Goal: Task Accomplishment & Management: Manage account settings

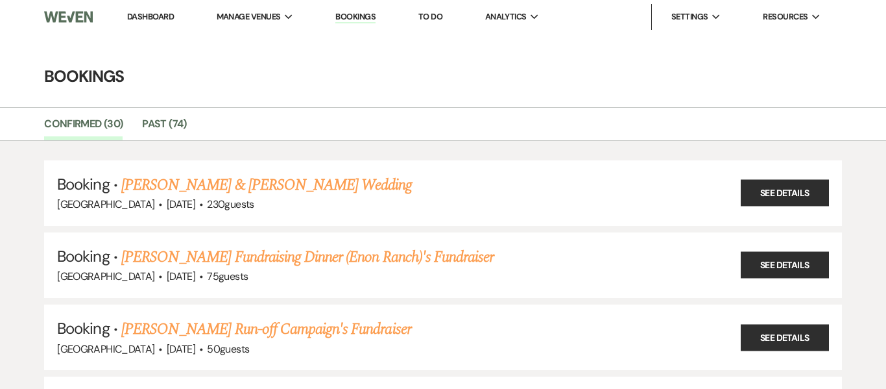
click at [145, 17] on link "Dashboard" at bounding box center [150, 16] width 47 height 11
select select "7"
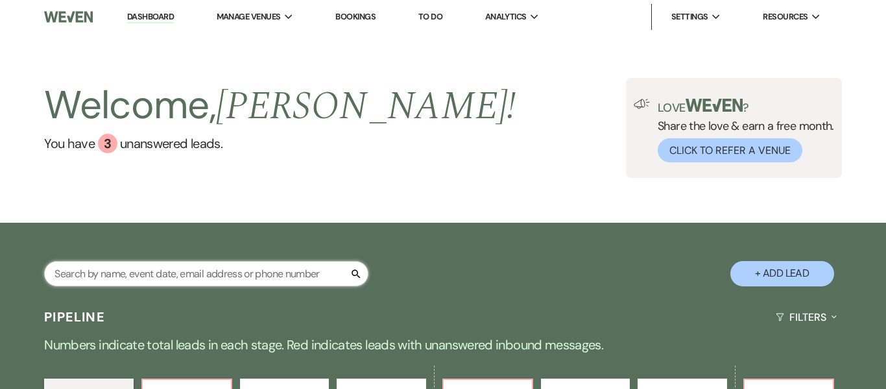
click at [203, 273] on input "text" at bounding box center [206, 273] width 324 height 25
type input "[PERSON_NAME]"
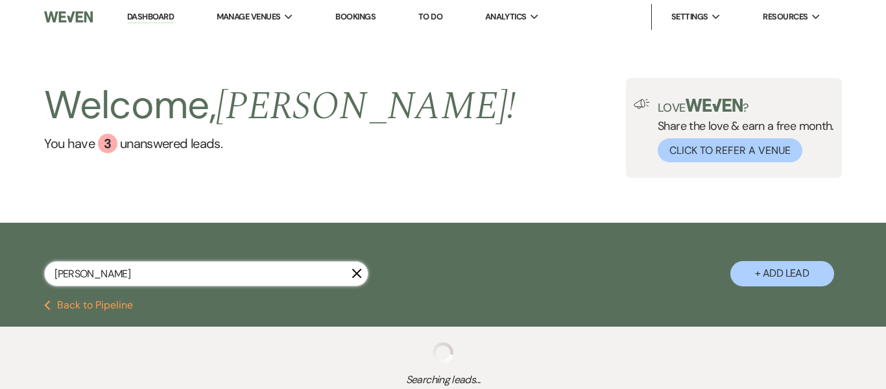
select select "8"
select select "5"
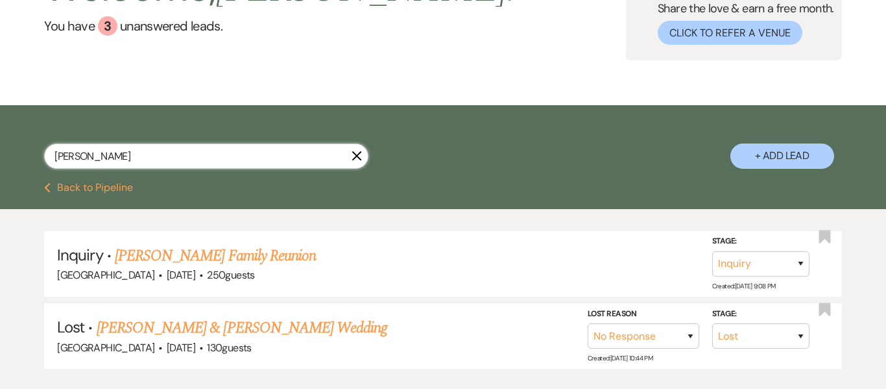
scroll to position [136, 0]
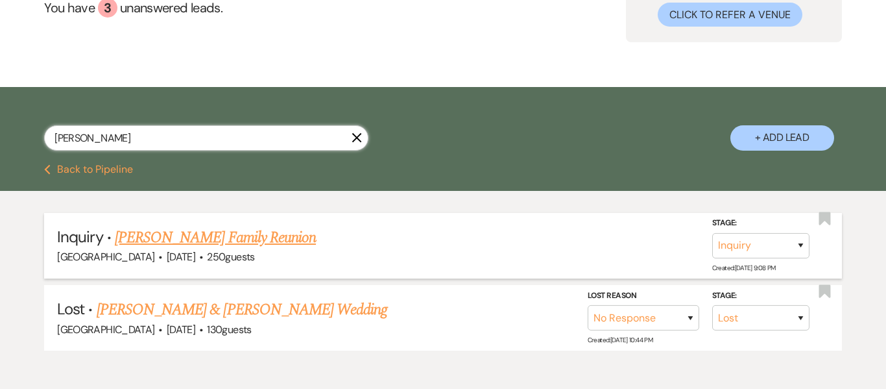
type input "[PERSON_NAME]"
click at [291, 236] on link "[PERSON_NAME] Family Reunion" at bounding box center [215, 237] width 201 height 23
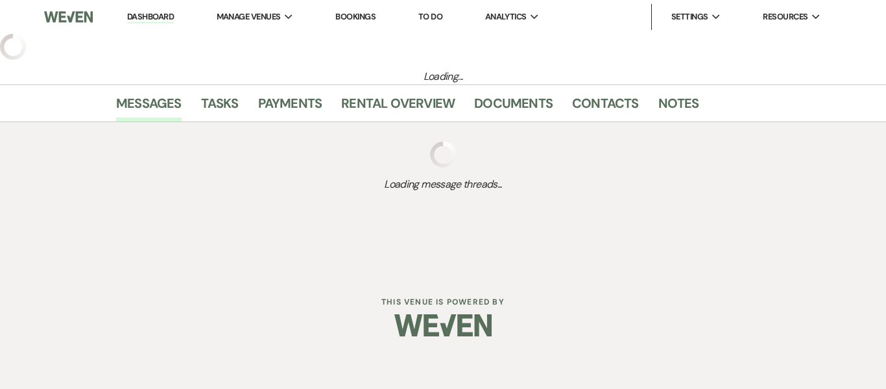
select select "5"
select select "13"
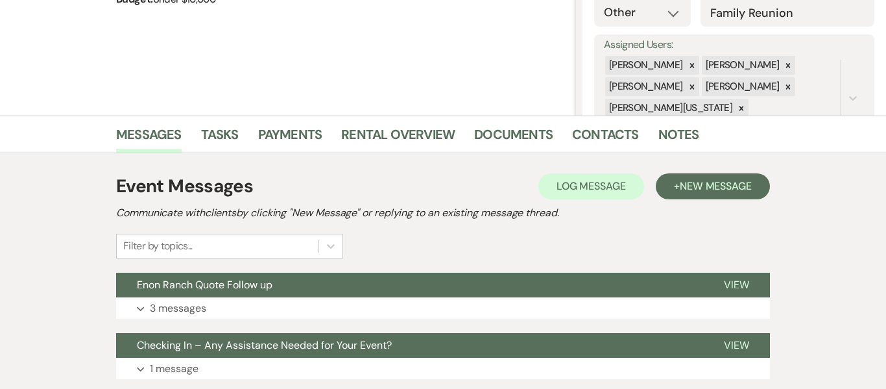
scroll to position [212, 0]
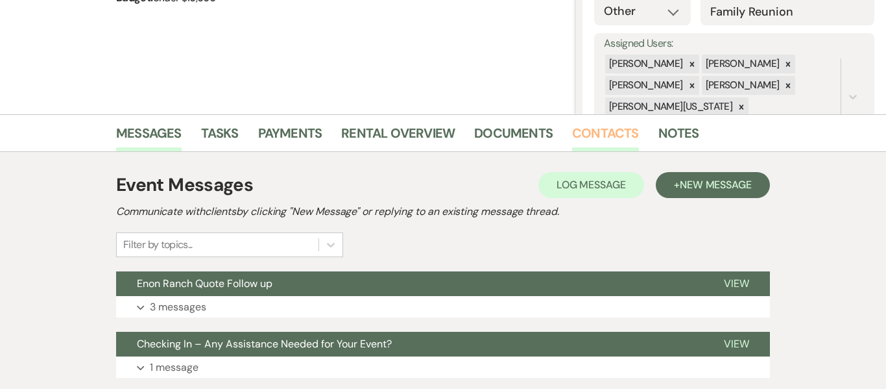
click at [591, 134] on link "Contacts" at bounding box center [605, 137] width 67 height 29
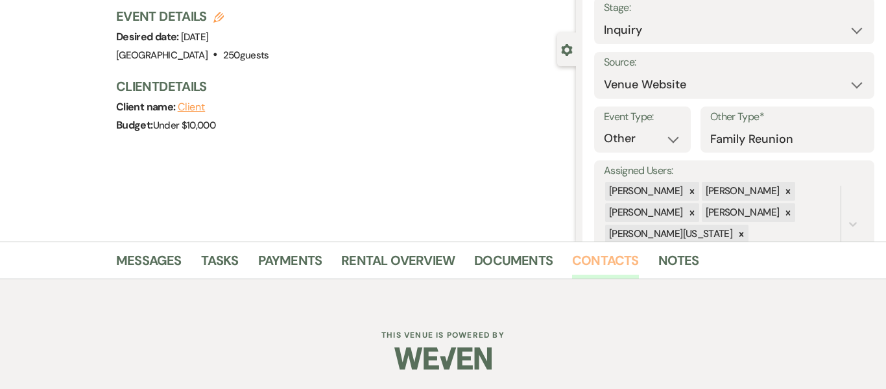
scroll to position [212, 0]
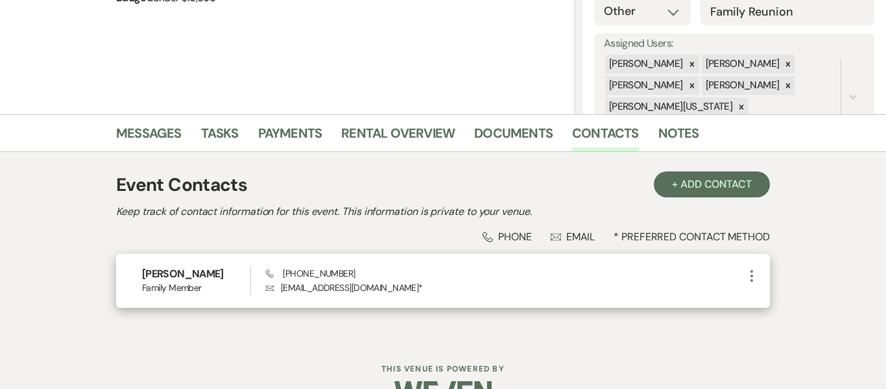
click at [303, 274] on span "Phone [PHONE_NUMBER]" at bounding box center [310, 273] width 89 height 12
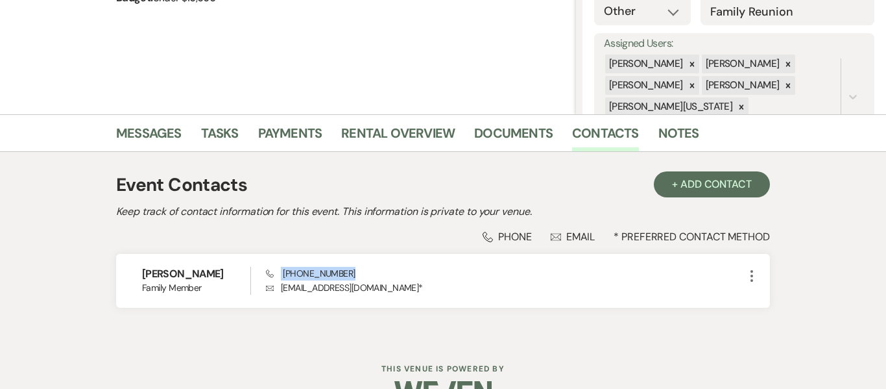
click at [249, 324] on div "Event Contacts + Add Contact Keep track of contact information for this event. …" at bounding box center [443, 245] width 654 height 161
